Goal: Register for event/course

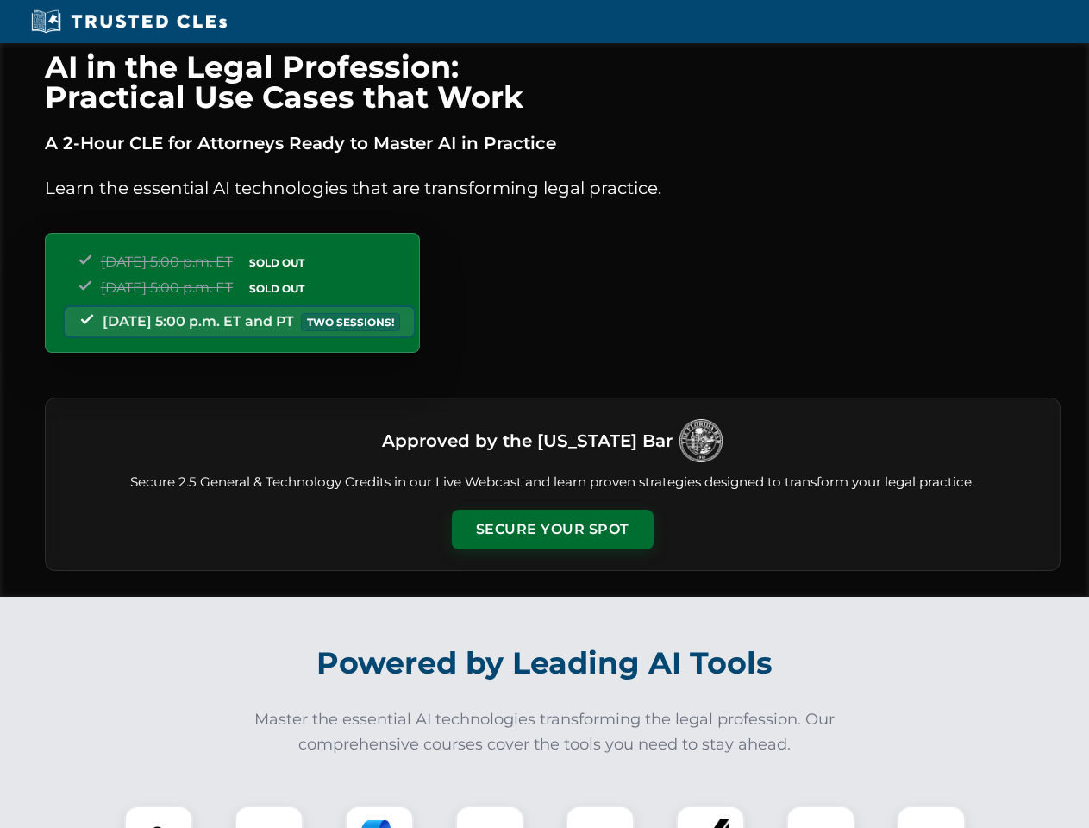
click at [552, 529] on button "Secure Your Spot" at bounding box center [553, 530] width 202 height 40
click at [159, 817] on img at bounding box center [159, 840] width 50 height 50
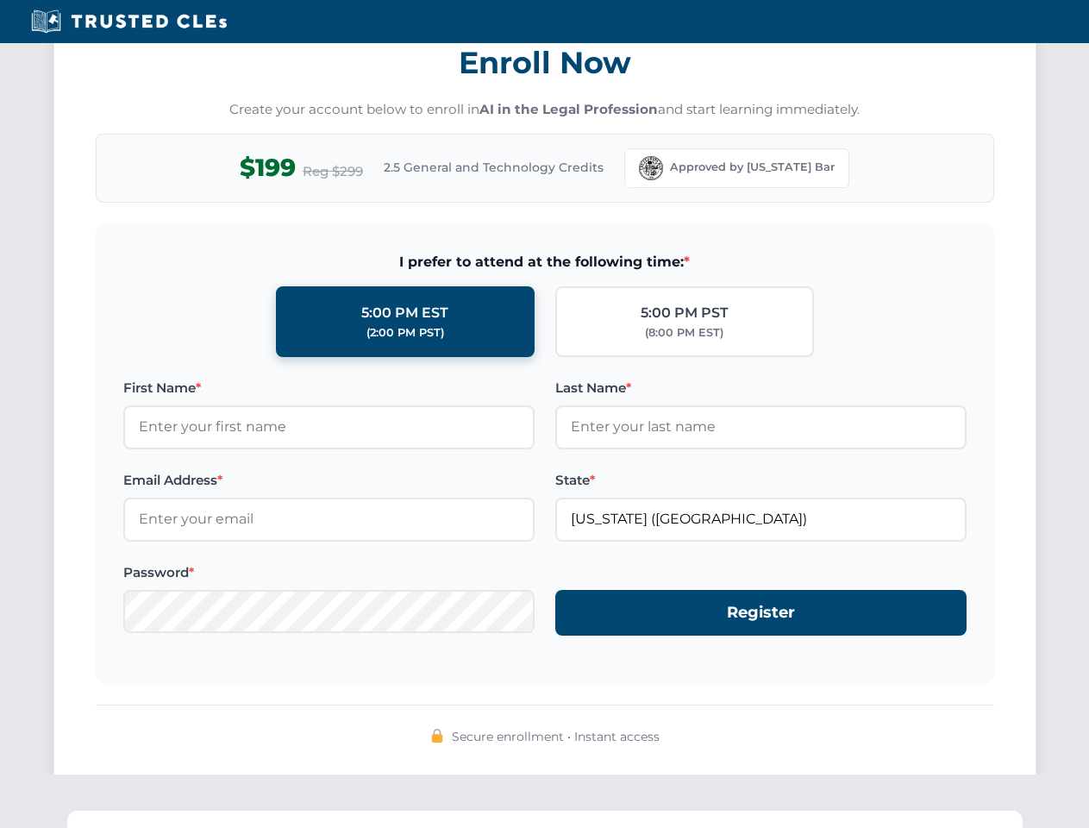
scroll to position [1693, 0]
